Goal: Check status

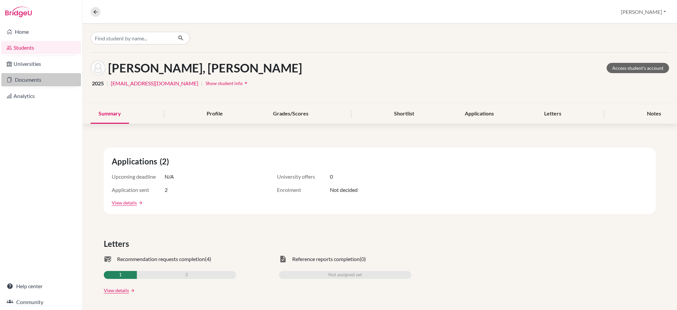
click at [25, 82] on link "Documents" at bounding box center [41, 79] width 80 height 13
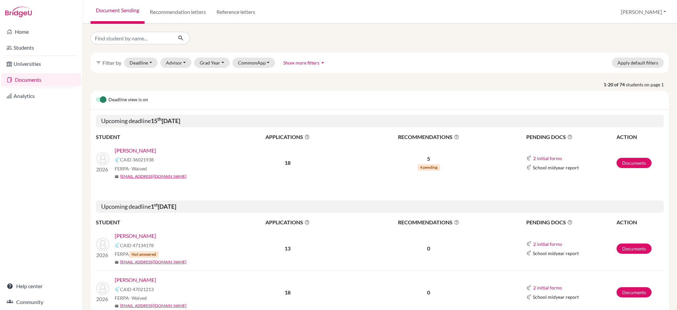
click at [141, 152] on link "[PERSON_NAME]" at bounding box center [135, 151] width 41 height 8
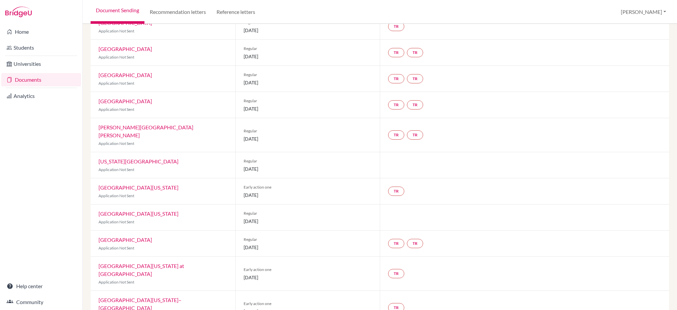
scroll to position [279, 0]
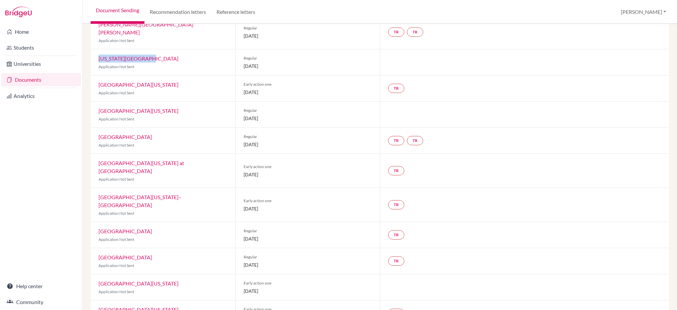
drag, startPoint x: 162, startPoint y: 50, endPoint x: 100, endPoint y: 51, distance: 61.9
click at [100, 51] on div "[US_STATE][GEOGRAPHIC_DATA] Application Not Sent" at bounding box center [163, 62] width 145 height 26
copy link "[US_STATE][GEOGRAPHIC_DATA]"
